Goal: Transaction & Acquisition: Purchase product/service

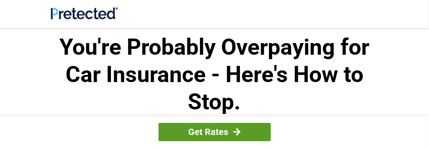
click at [216, 133] on link "Get Rates" at bounding box center [215, 132] width 112 height 18
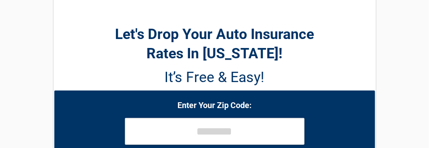
scroll to position [90, 0]
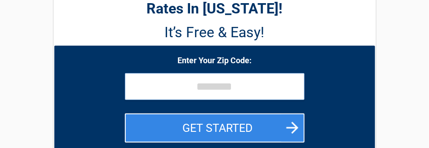
click at [188, 90] on input "tel" at bounding box center [215, 86] width 180 height 27
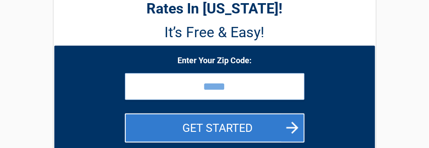
type input "*****"
click at [220, 128] on button "GET STARTED" at bounding box center [215, 128] width 180 height 29
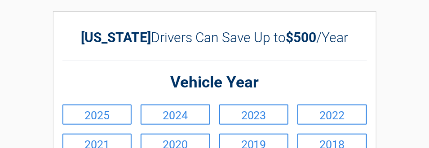
scroll to position [45, 0]
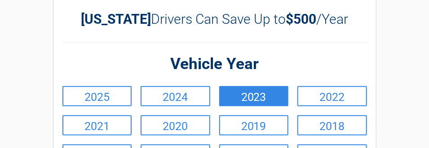
click at [261, 99] on link "2023" at bounding box center [254, 96] width 70 height 20
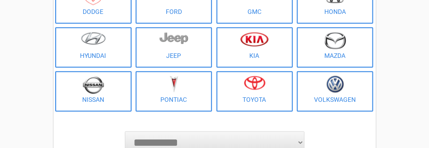
scroll to position [180, 0]
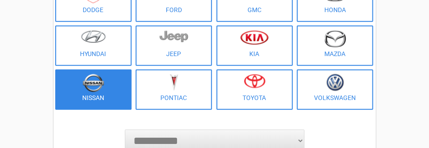
click at [92, 85] on img at bounding box center [94, 83] width 22 height 18
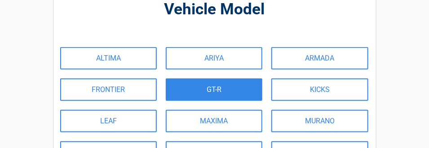
scroll to position [90, 0]
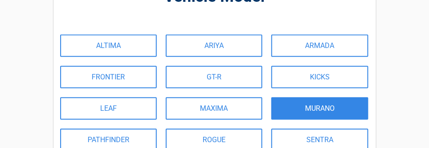
click at [332, 114] on link "MURANO" at bounding box center [319, 108] width 97 height 22
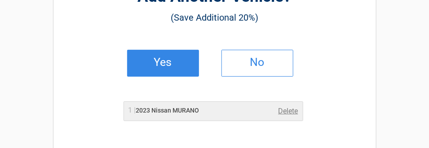
click at [166, 60] on h2 "Yes" at bounding box center [163, 62] width 53 height 6
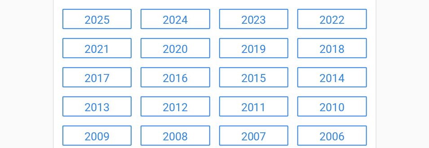
scroll to position [135, 0]
